Goal: Information Seeking & Learning: Learn about a topic

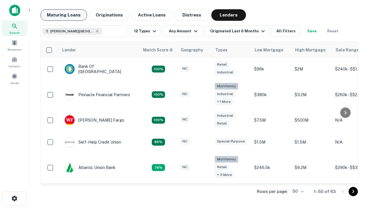
click at [64, 15] on button "Maturing Loans" at bounding box center [63, 15] width 46 height 12
